Goal: Information Seeking & Learning: Learn about a topic

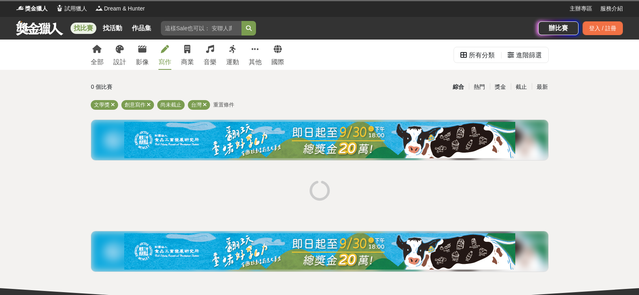
click at [165, 46] on icon at bounding box center [165, 49] width 8 height 8
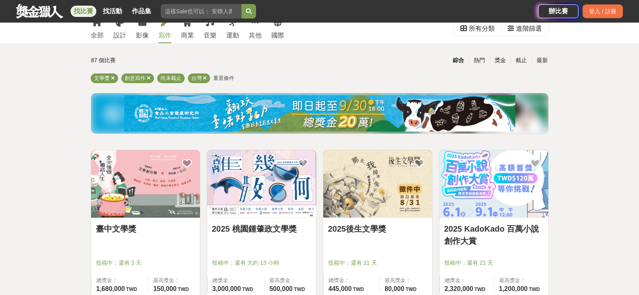
scroll to position [81, 0]
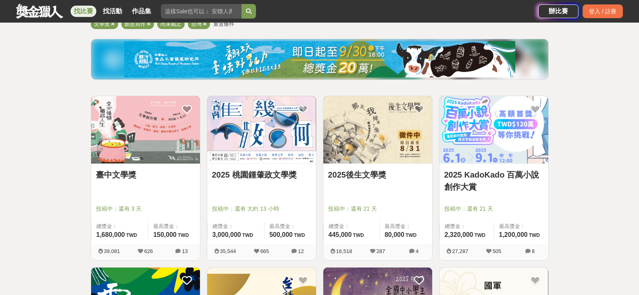
click at [129, 173] on link "臺中文學獎" at bounding box center [145, 175] width 99 height 12
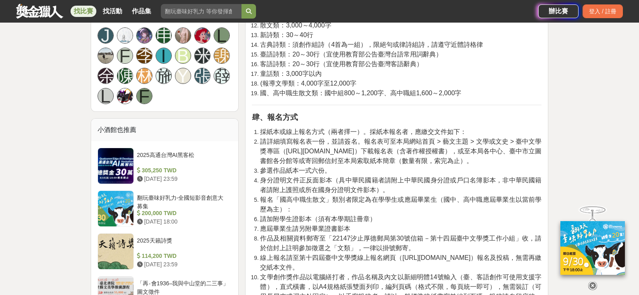
scroll to position [484, 0]
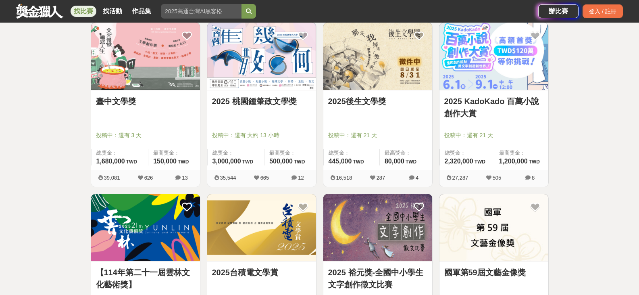
scroll to position [161, 0]
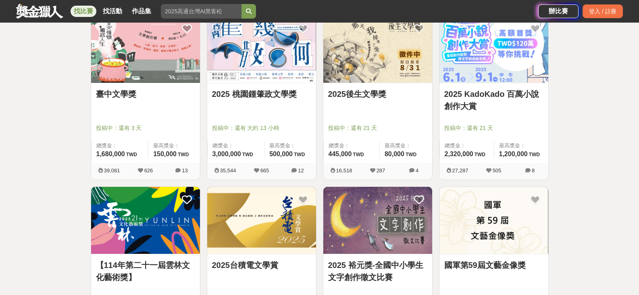
click at [256, 102] on div "2025 桃園鍾肇政文學獎" at bounding box center [261, 98] width 99 height 21
click at [256, 85] on div "2025 桃園[PERSON_NAME]文學獎 投稿中：還有 大約 13 小時 總獎金： 3,000,000 300 萬 TWD 最高獎金： 500,000 …" at bounding box center [261, 123] width 109 height 80
click at [256, 90] on link "2025 桃園鍾肇政文學獎" at bounding box center [261, 94] width 99 height 12
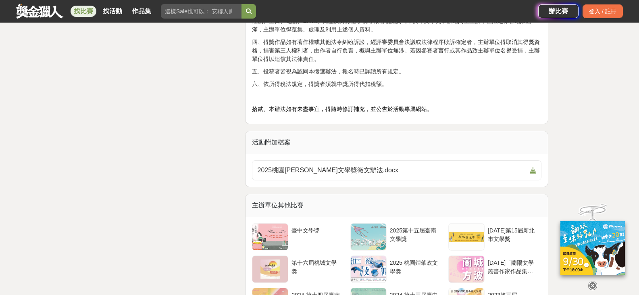
scroll to position [1250, 0]
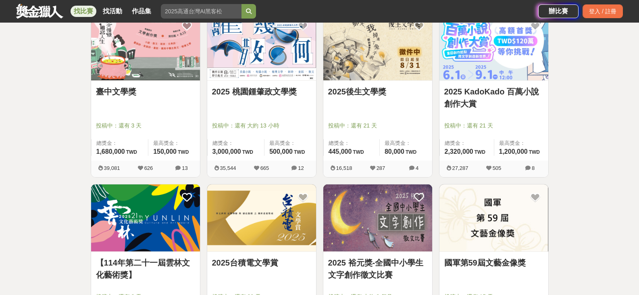
scroll to position [161, 0]
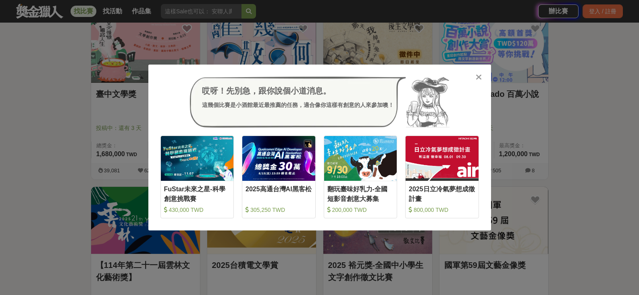
click at [478, 75] on icon at bounding box center [479, 77] width 6 height 8
